Goal: Communication & Community: Connect with others

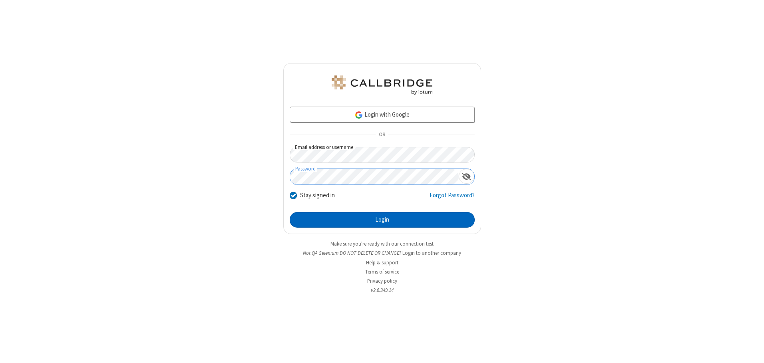
click at [382, 220] on button "Login" at bounding box center [382, 220] width 185 height 16
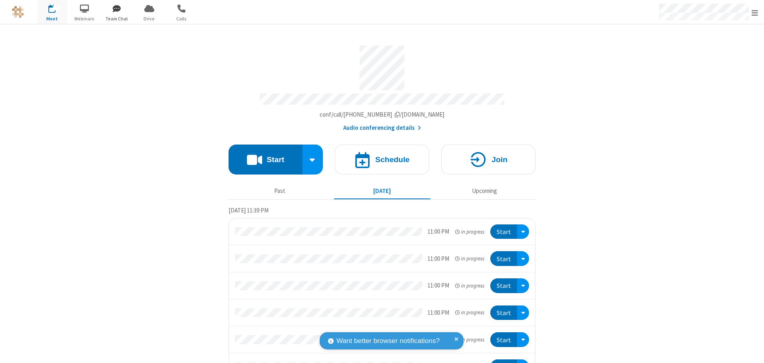
click at [117, 8] on span "button" at bounding box center [117, 9] width 30 height 14
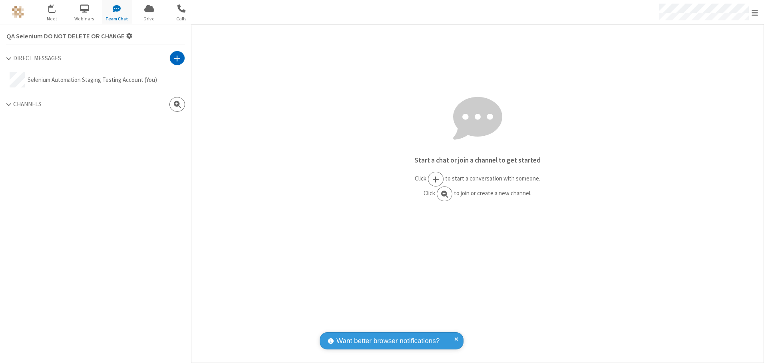
click at [177, 58] on span at bounding box center [177, 58] width 7 height 8
